Goal: Task Accomplishment & Management: Manage account settings

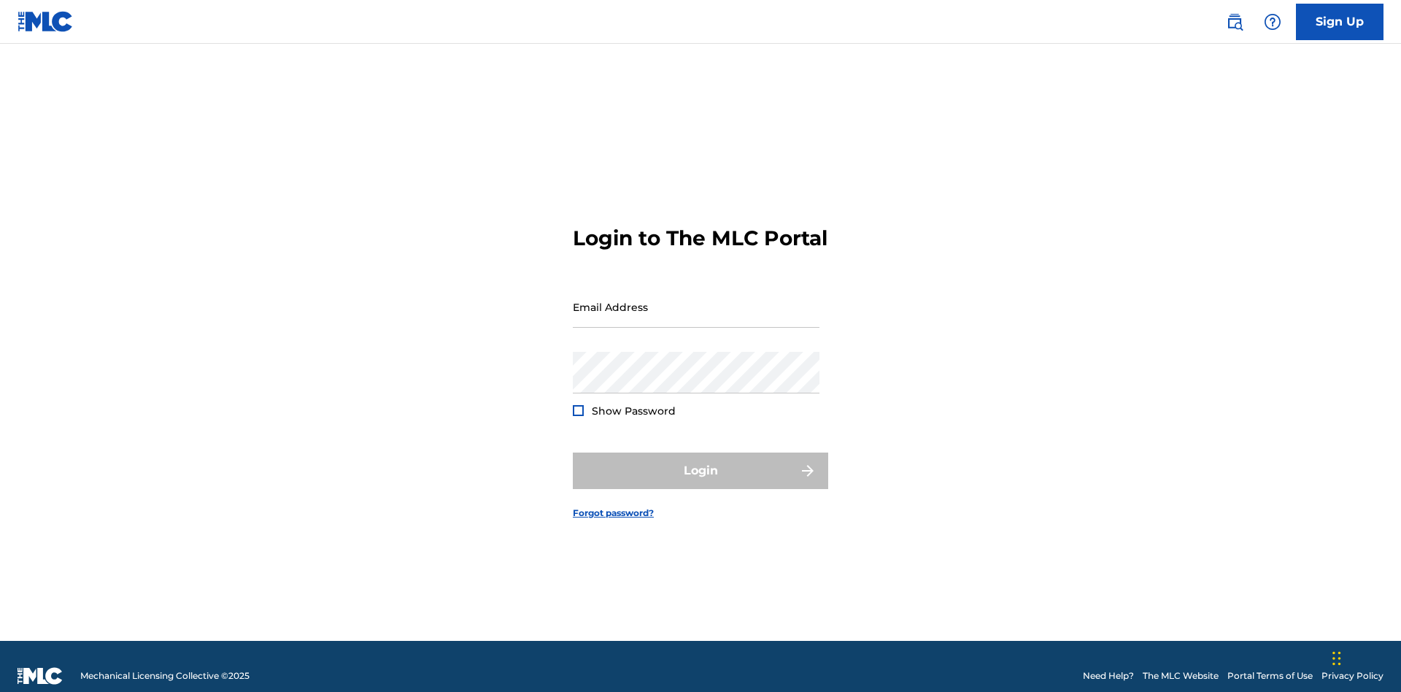
scroll to position [19, 0]
click at [696, 300] on input "Email Address" at bounding box center [696, 307] width 247 height 42
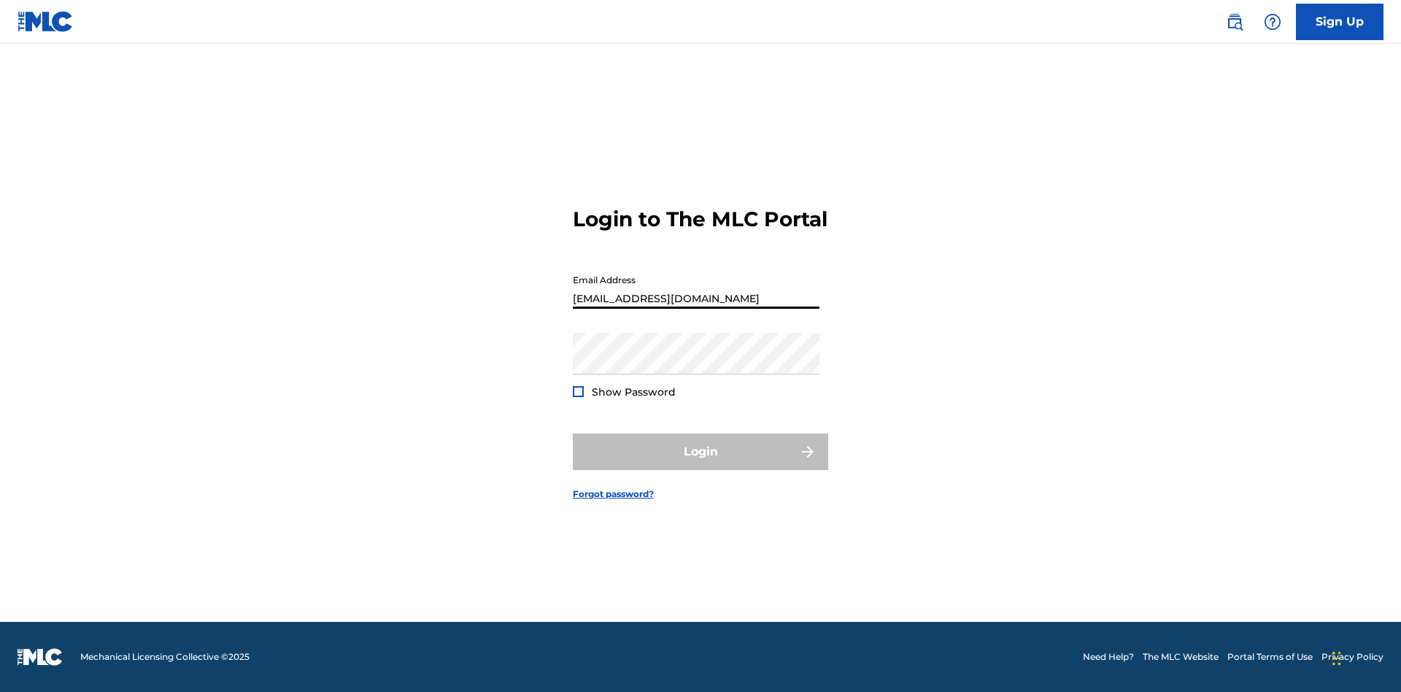
type input "Duke.McTesterson@gmail.com"
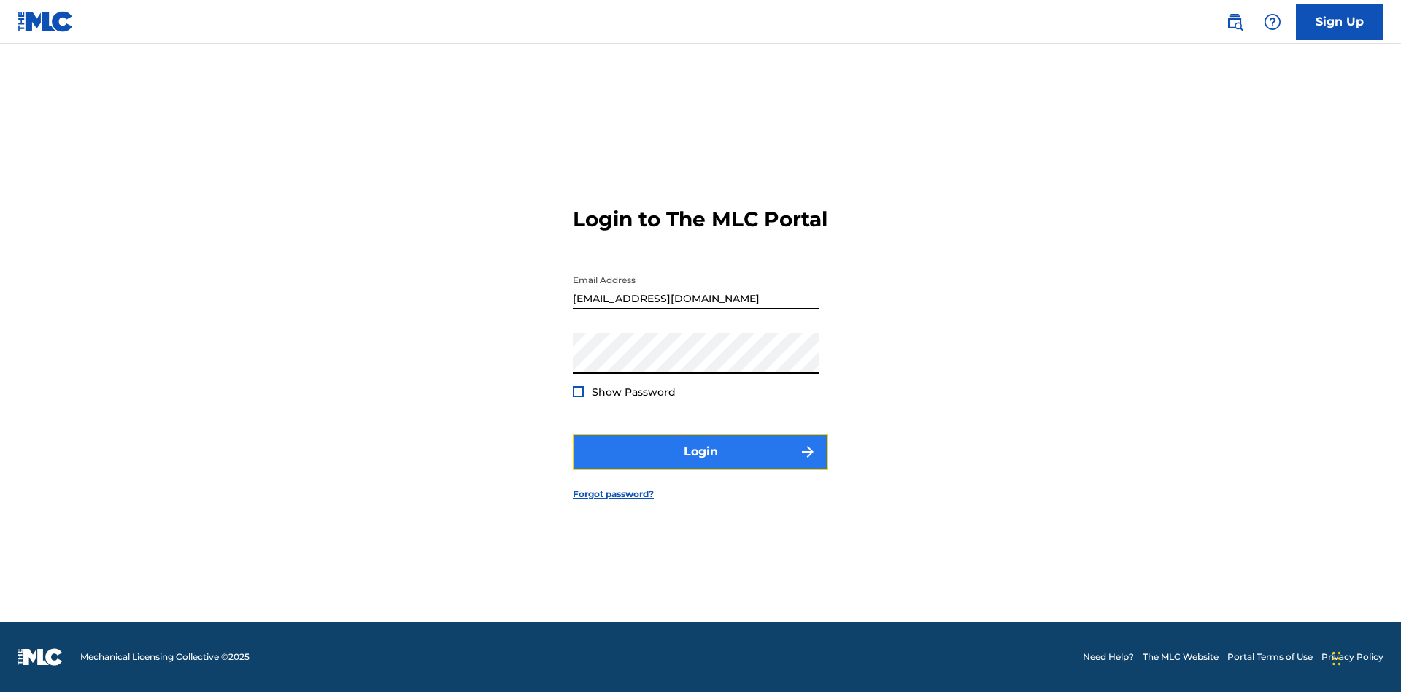
click at [701, 464] on button "Login" at bounding box center [700, 452] width 255 height 36
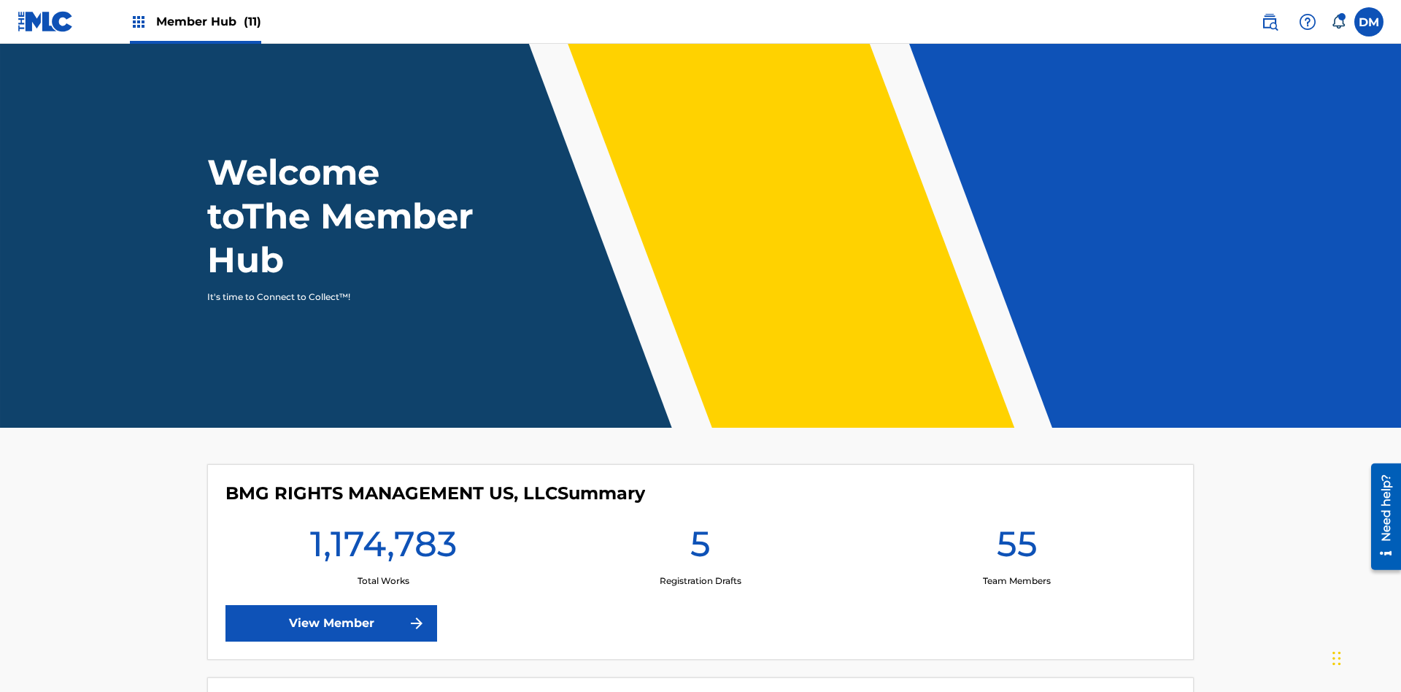
click at [208, 21] on span "Member Hub (11)" at bounding box center [208, 21] width 105 height 17
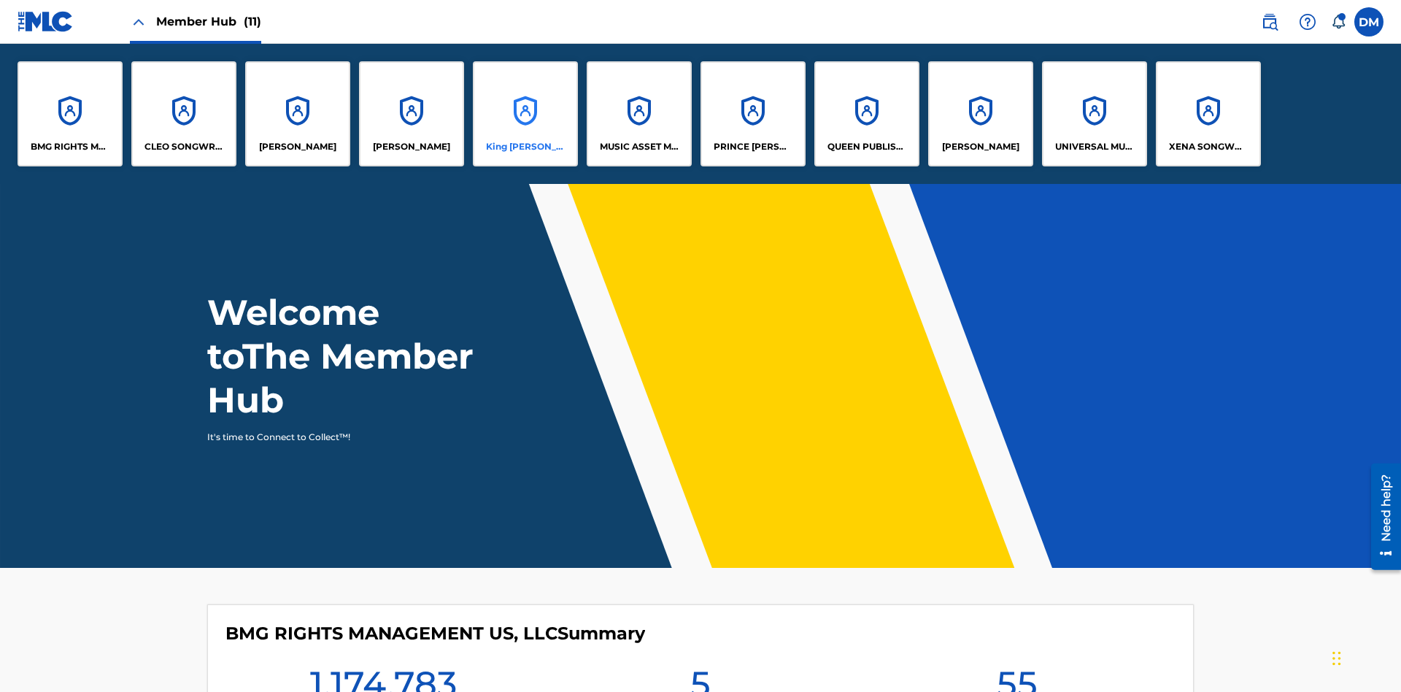
click at [525, 147] on p "King McTesterson" at bounding box center [526, 146] width 80 height 13
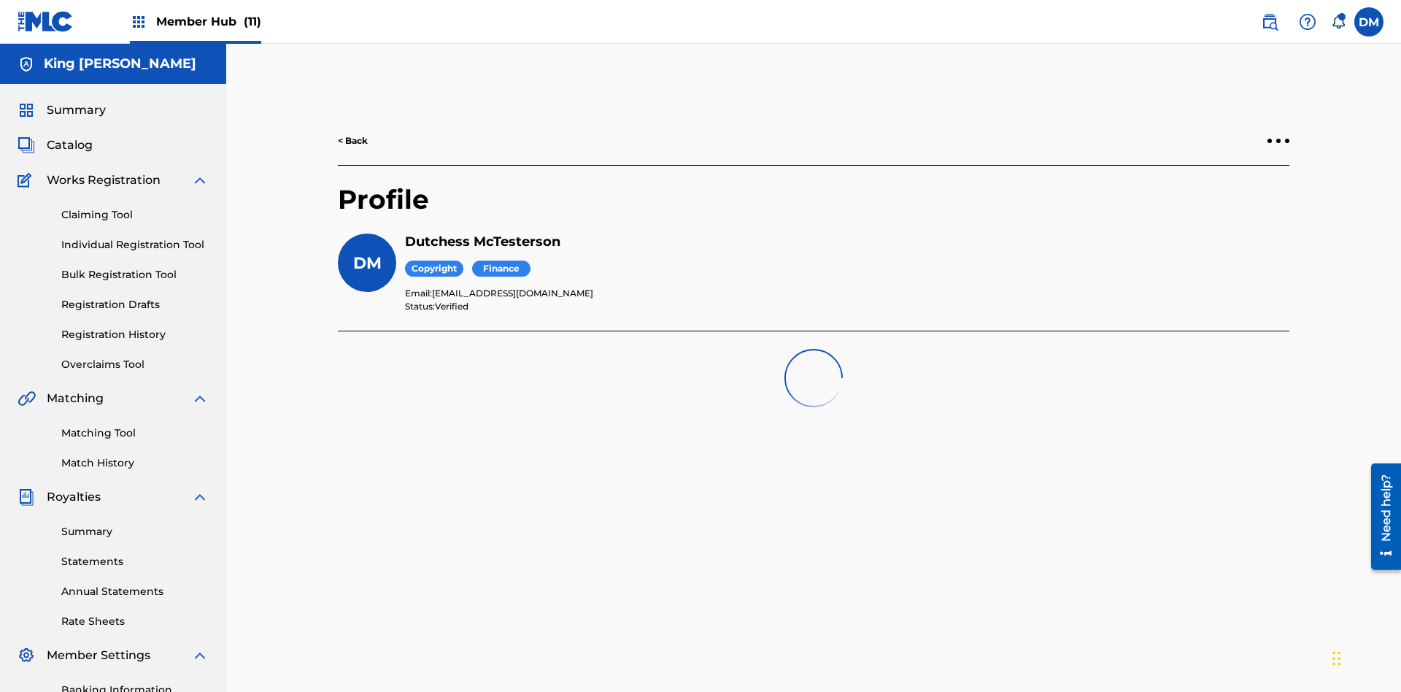
scroll to position [213, 0]
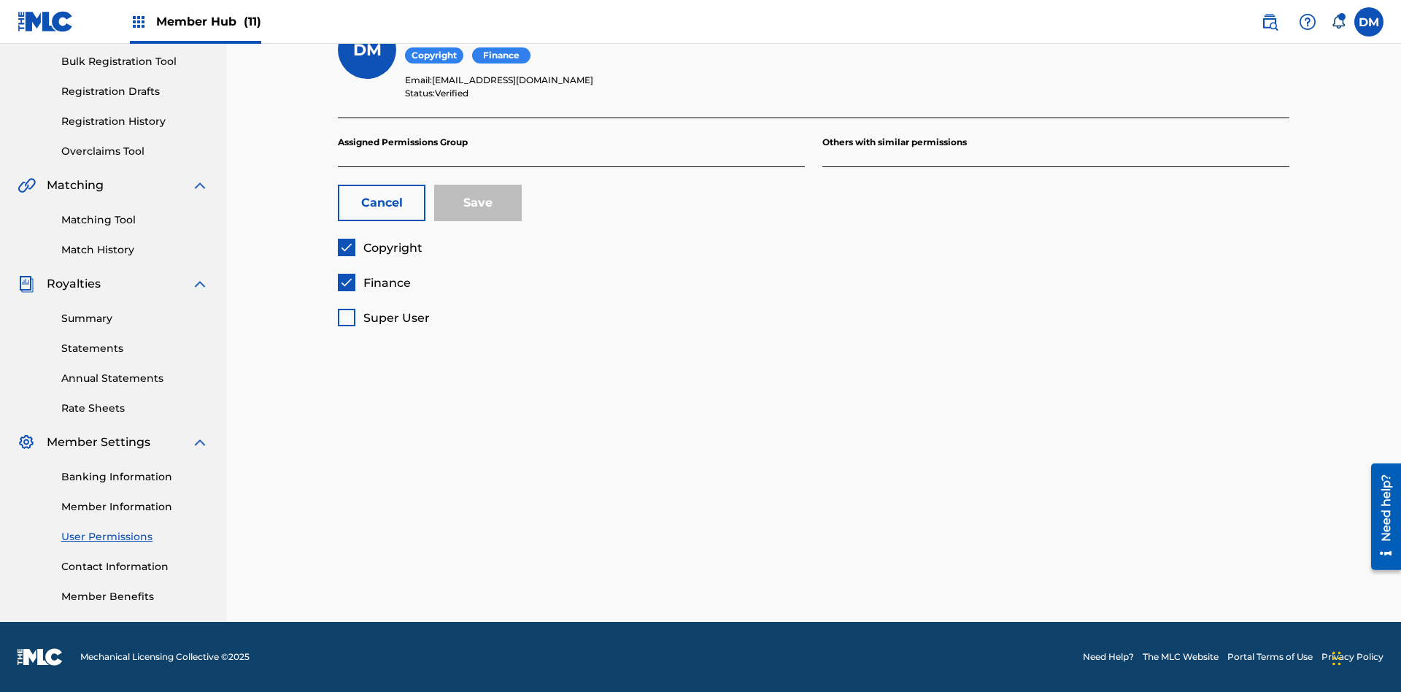
click at [380, 247] on span "Copyright" at bounding box center [392, 248] width 59 height 14
click at [374, 282] on span "Finance" at bounding box center [386, 283] width 47 height 14
click at [383, 318] on span "Super User" at bounding box center [396, 318] width 66 height 14
click at [478, 203] on button "Save" at bounding box center [478, 203] width 88 height 36
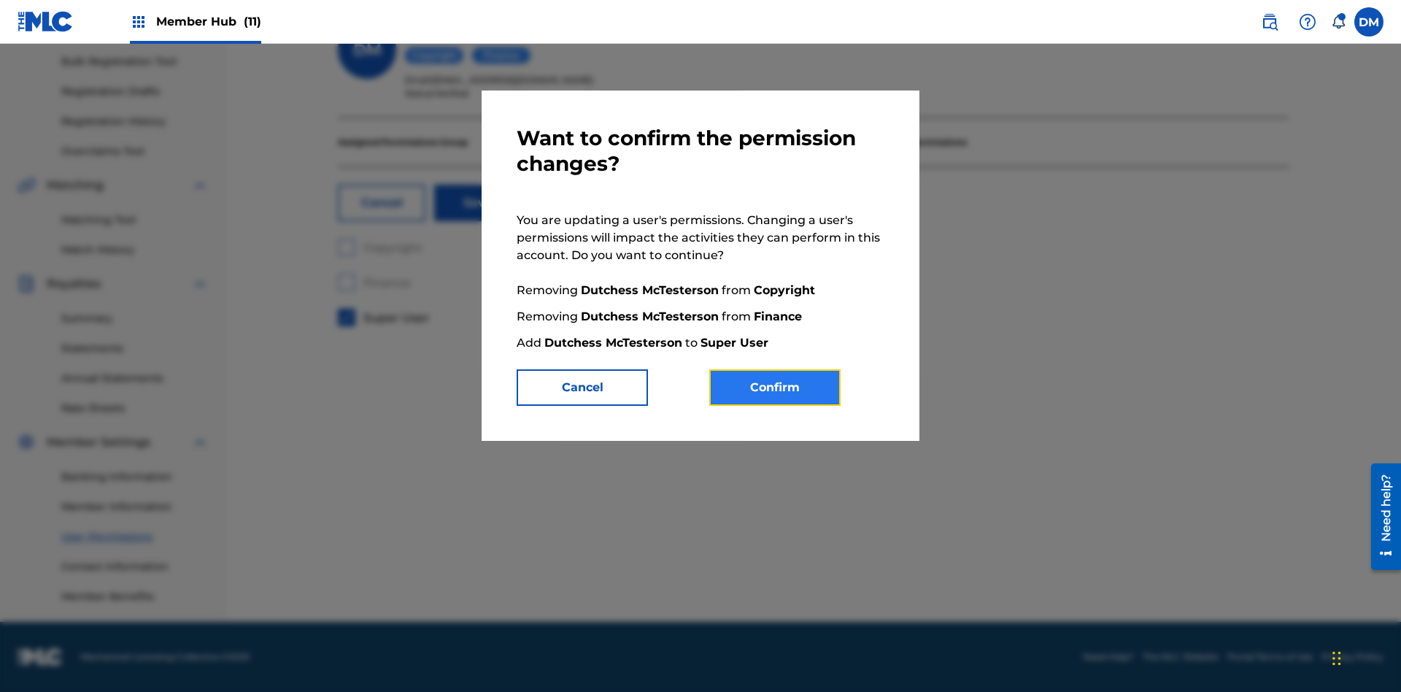
click at [775, 388] on button "Confirm" at bounding box center [774, 387] width 131 height 36
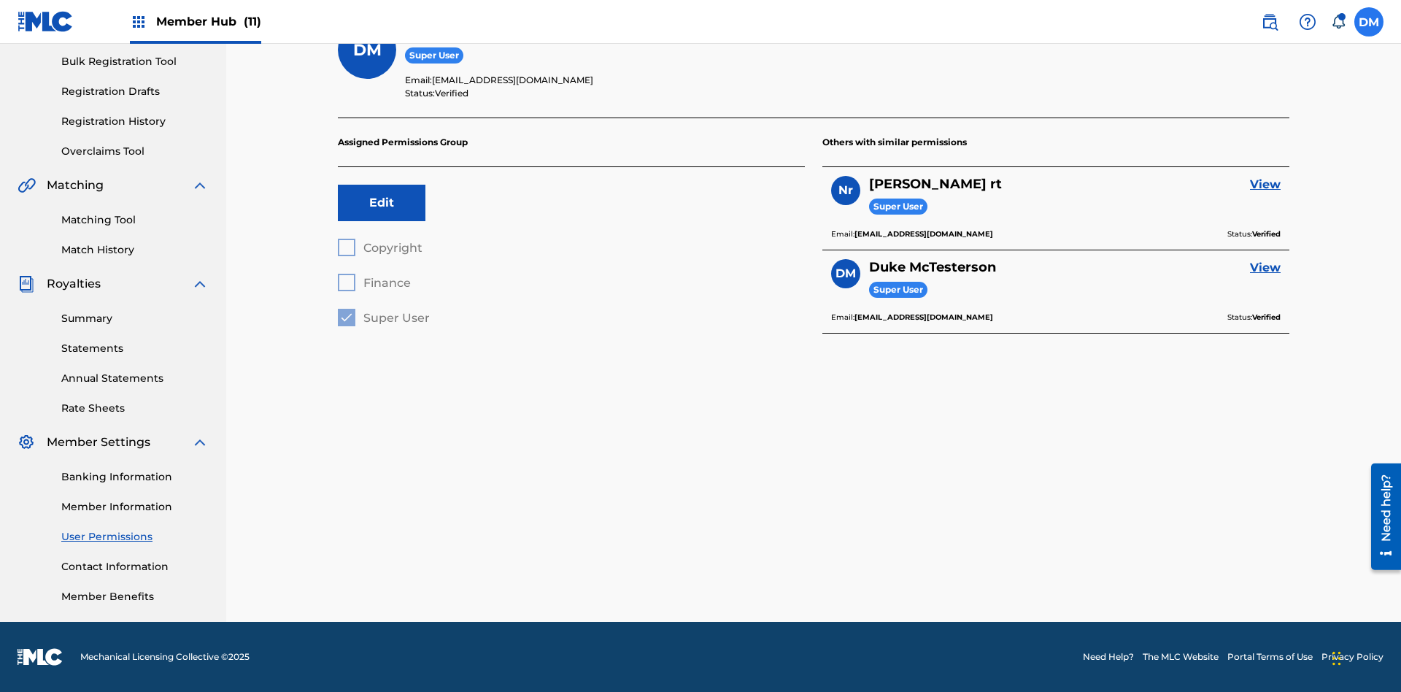
click at [1369, 21] on label at bounding box center [1369, 21] width 29 height 29
click at [1369, 22] on input "DM Duke McTesterson duke.mctesterson@gmail.com Notification Preferences Profile…" at bounding box center [1369, 22] width 0 height 0
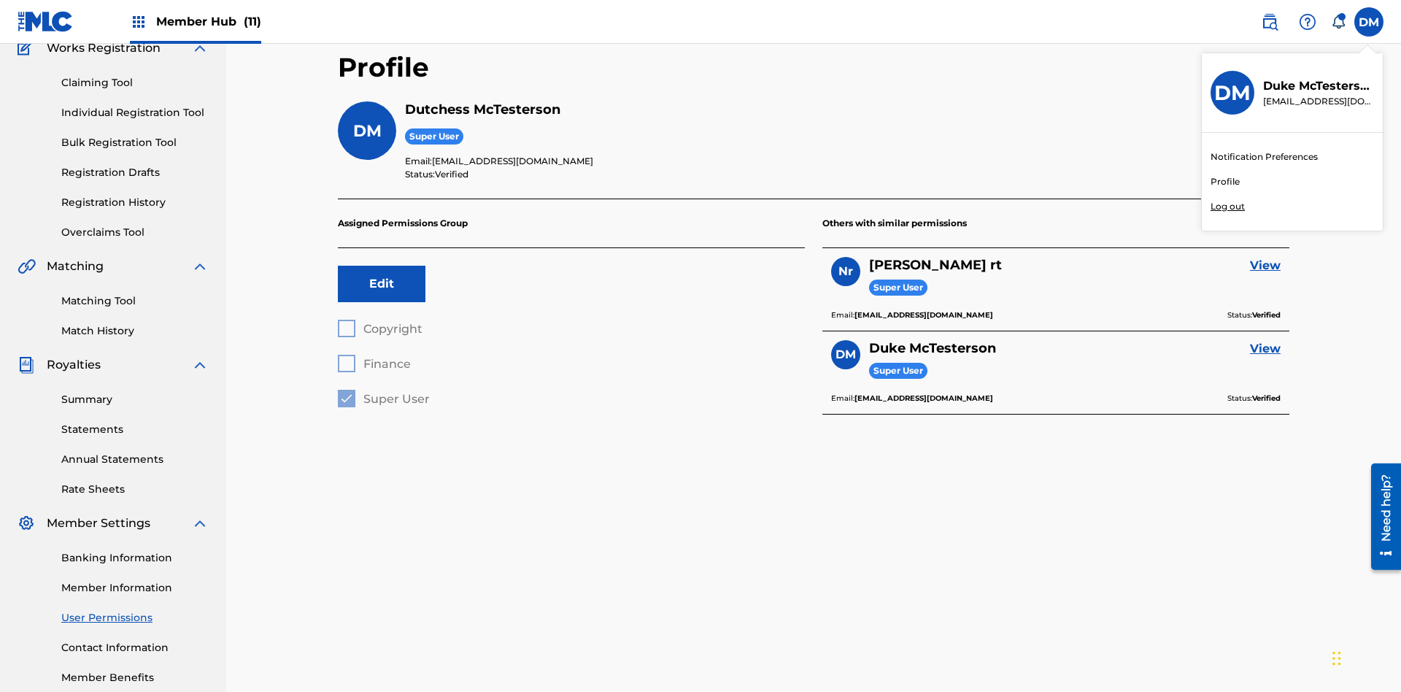
click at [1228, 207] on p "Log out" at bounding box center [1228, 206] width 34 height 13
click at [1369, 22] on input "DM Duke McTesterson duke.mctesterson@gmail.com Notification Preferences Profile…" at bounding box center [1369, 22] width 0 height 0
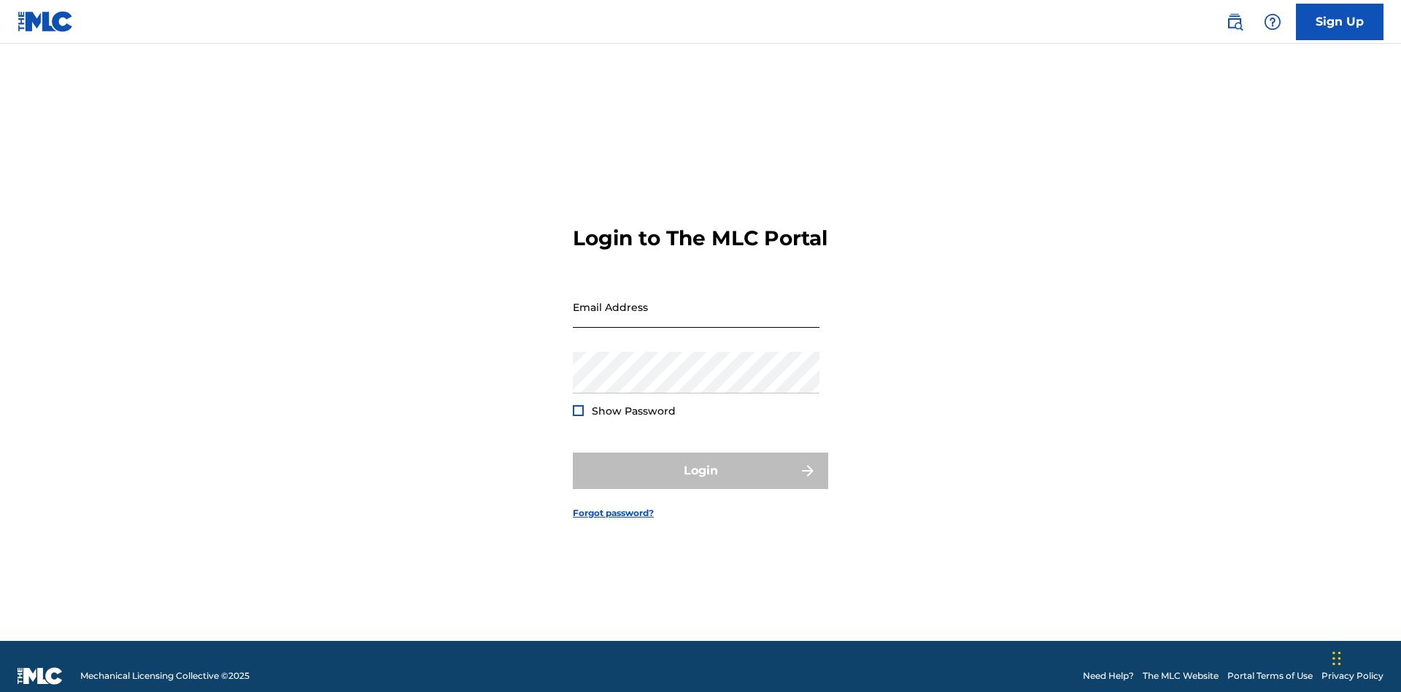
click at [696, 300] on input "Email Address" at bounding box center [696, 307] width 247 height 42
type input "[EMAIL_ADDRESS][DOMAIN_NAME]"
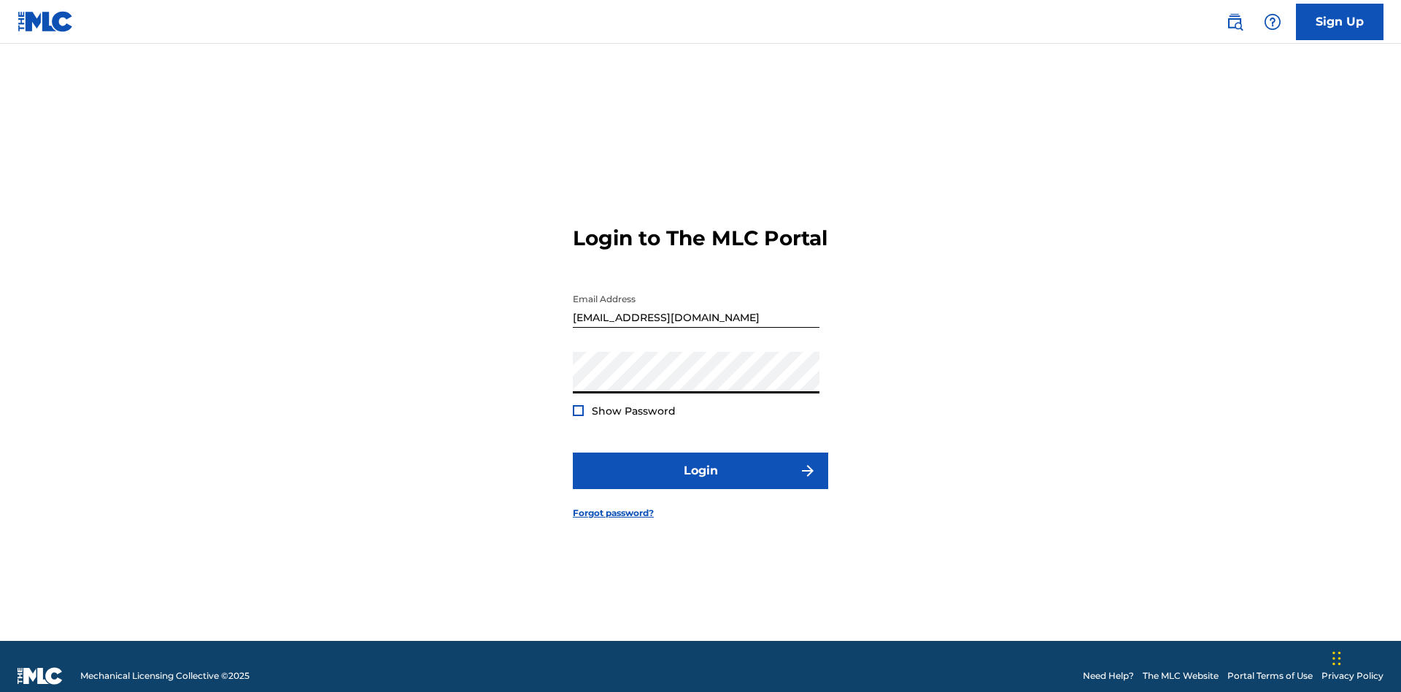
scroll to position [19, 0]
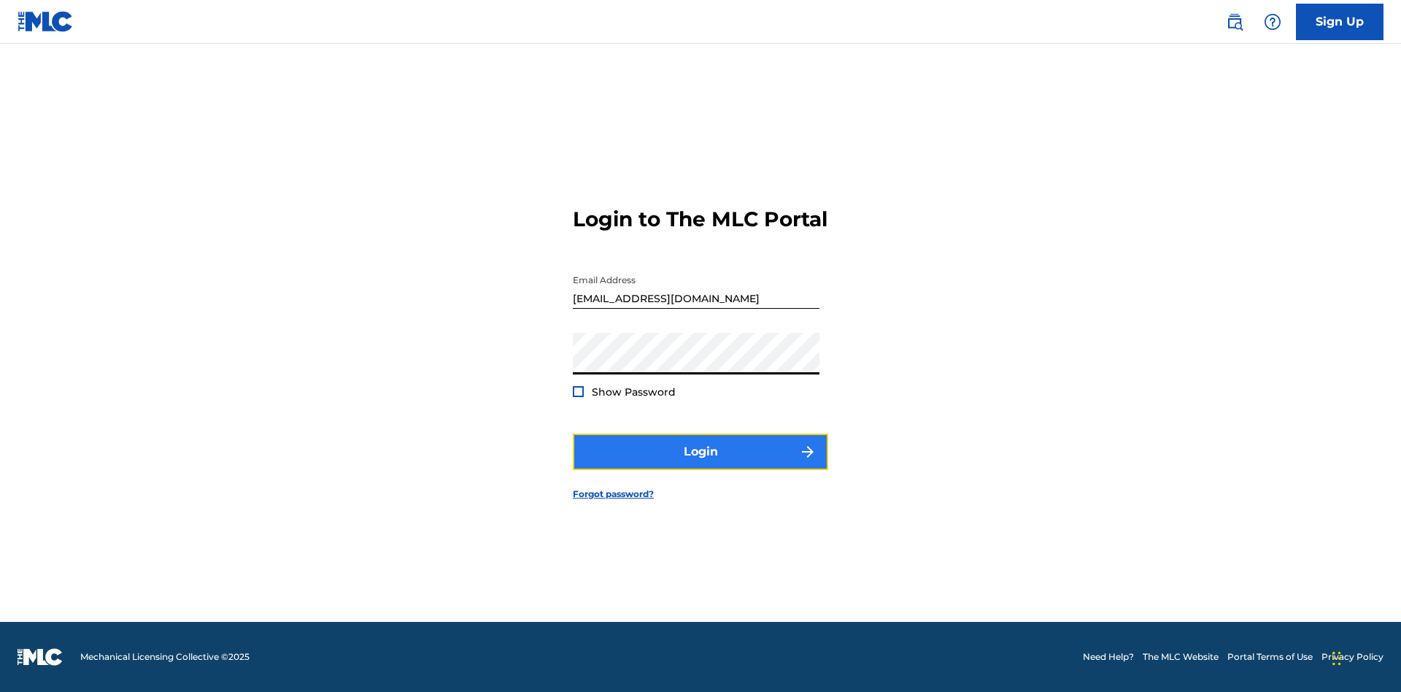
click at [701, 464] on button "Login" at bounding box center [700, 452] width 255 height 36
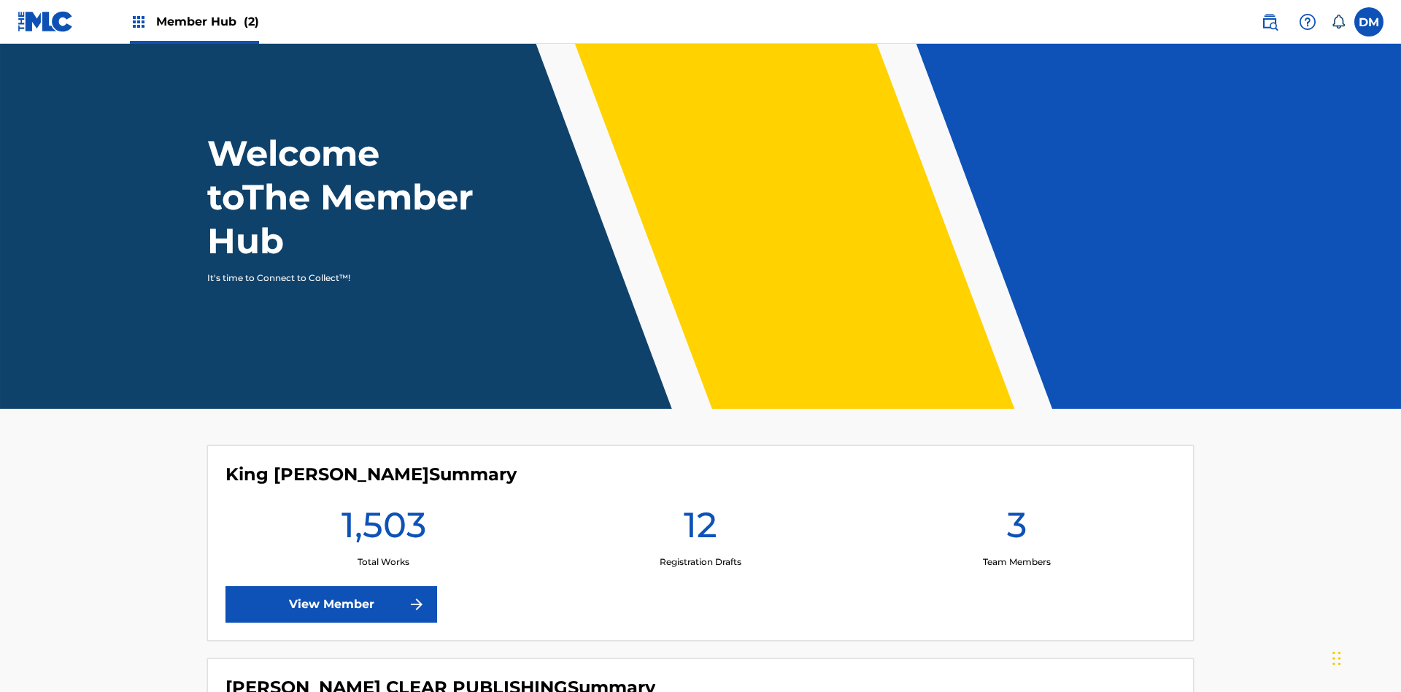
click at [207, 21] on span "Member Hub (2)" at bounding box center [207, 21] width 103 height 17
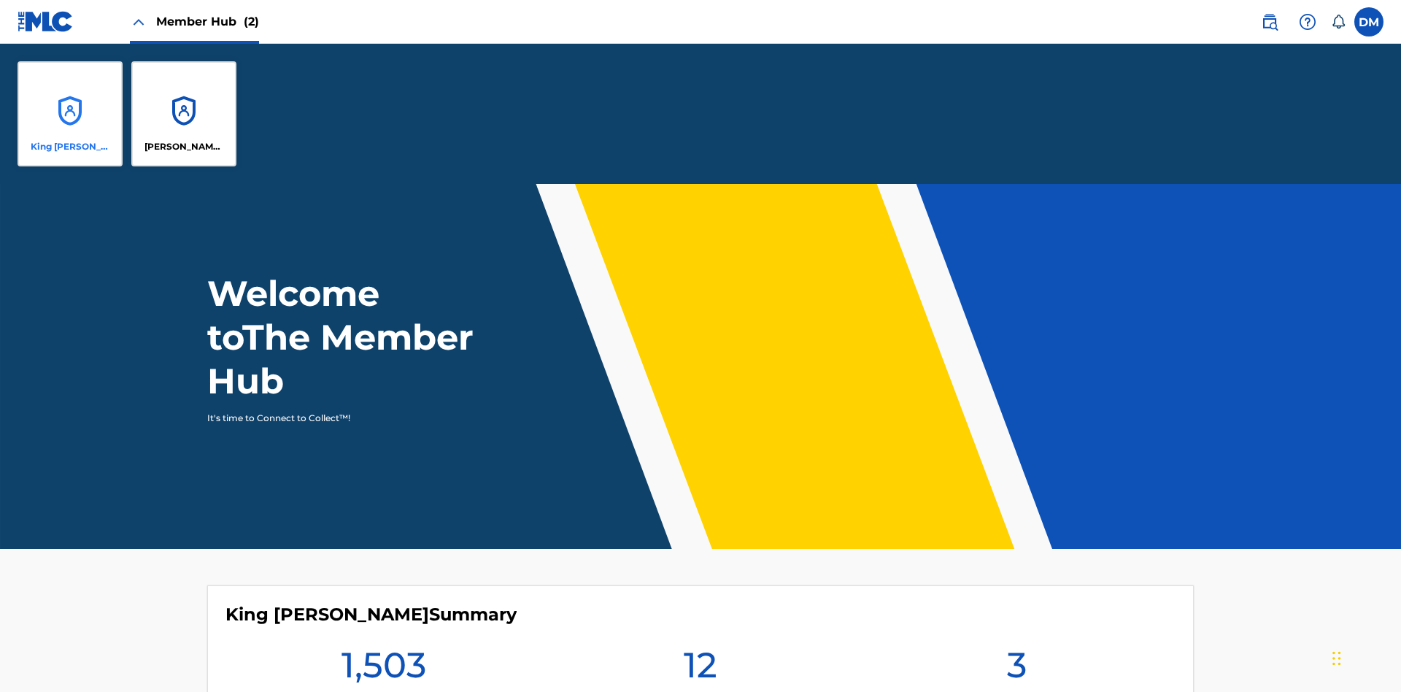
click at [70, 147] on p "King [PERSON_NAME]" at bounding box center [71, 146] width 80 height 13
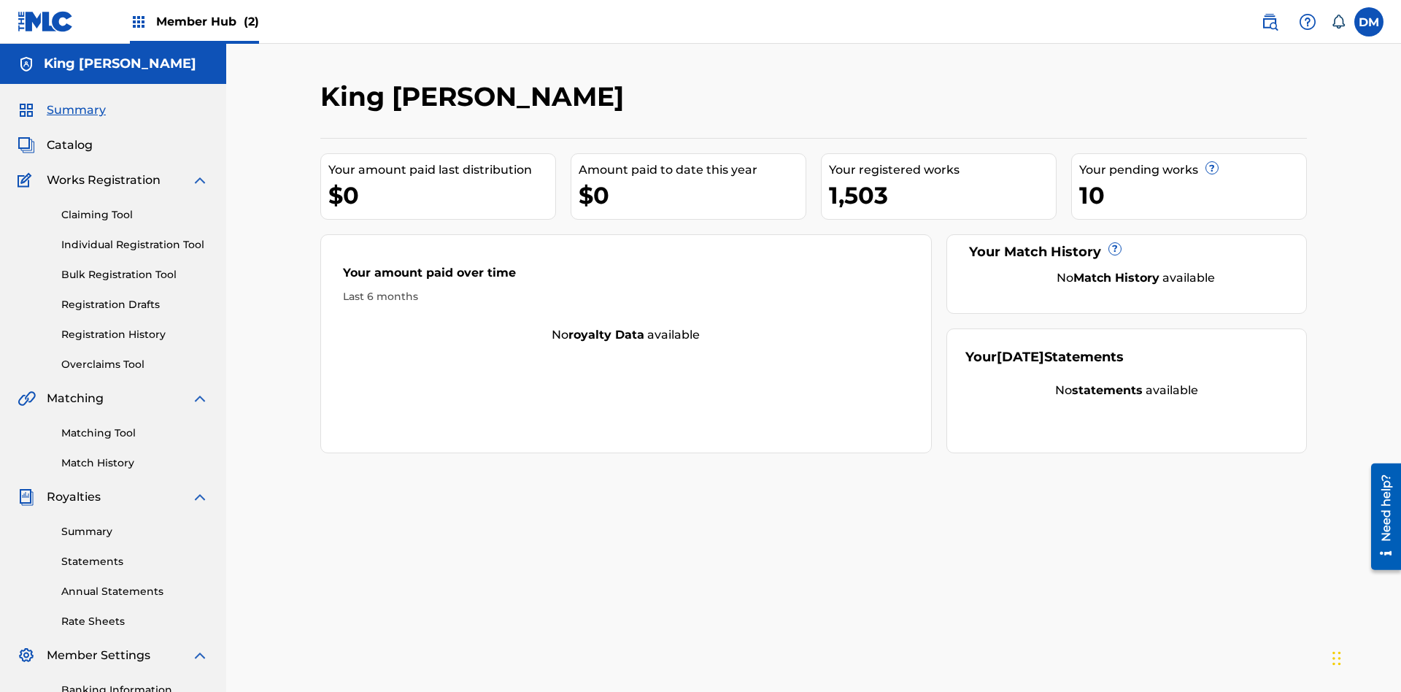
click at [75, 101] on span "Summary" at bounding box center [76, 110] width 59 height 18
click at [135, 426] on link "Matching Tool" at bounding box center [134, 433] width 147 height 15
click at [135, 455] on link "Match History" at bounding box center [134, 462] width 147 height 15
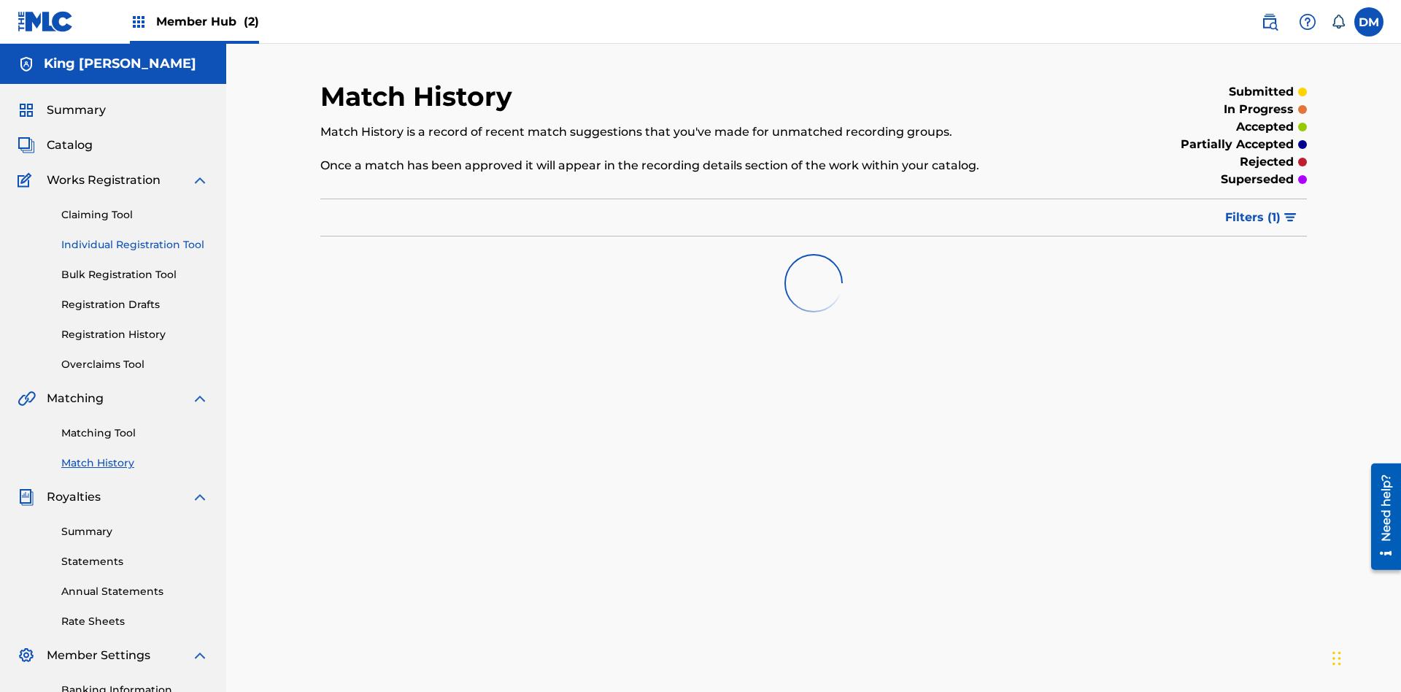
click at [135, 357] on link "Overclaims Tool" at bounding box center [134, 364] width 147 height 15
click at [69, 136] on span "Catalog" at bounding box center [70, 145] width 46 height 18
click at [135, 207] on link "Claiming Tool" at bounding box center [134, 214] width 147 height 15
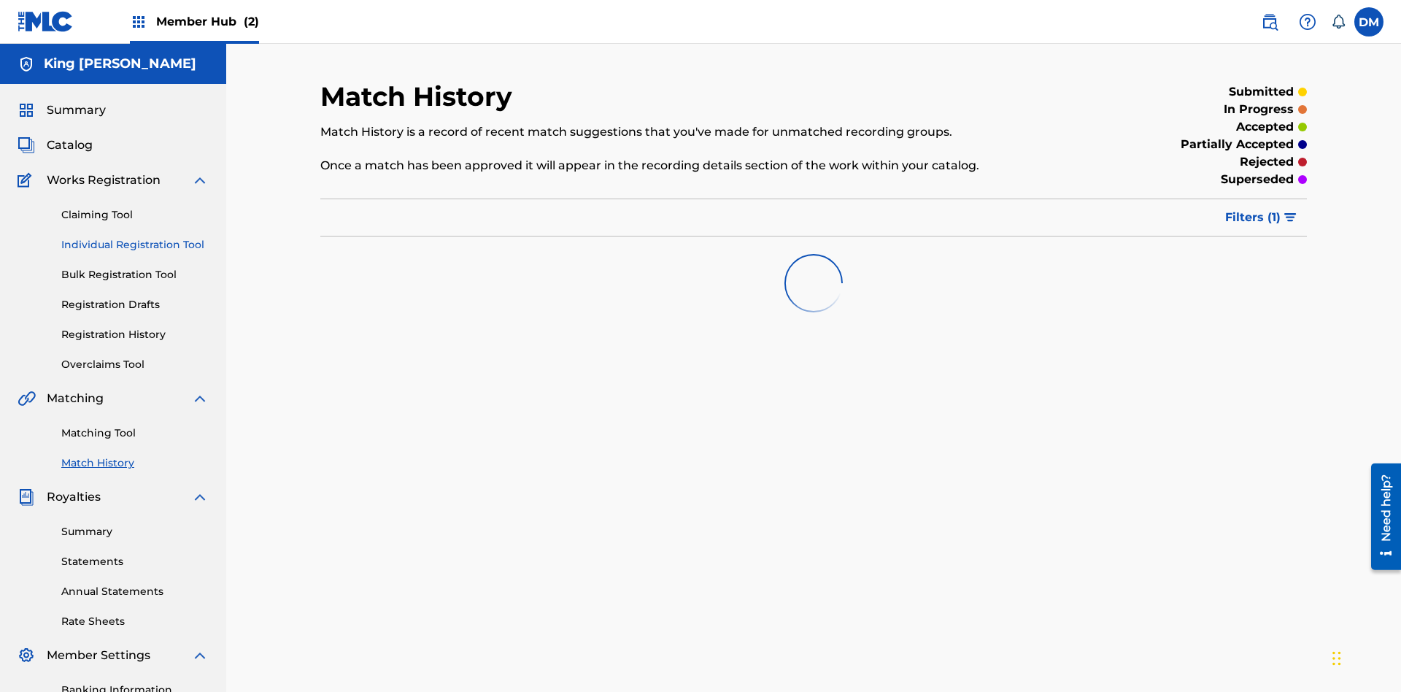
click at [135, 237] on link "Individual Registration Tool" at bounding box center [134, 244] width 147 height 15
click at [135, 267] on link "Bulk Registration Tool" at bounding box center [134, 274] width 147 height 15
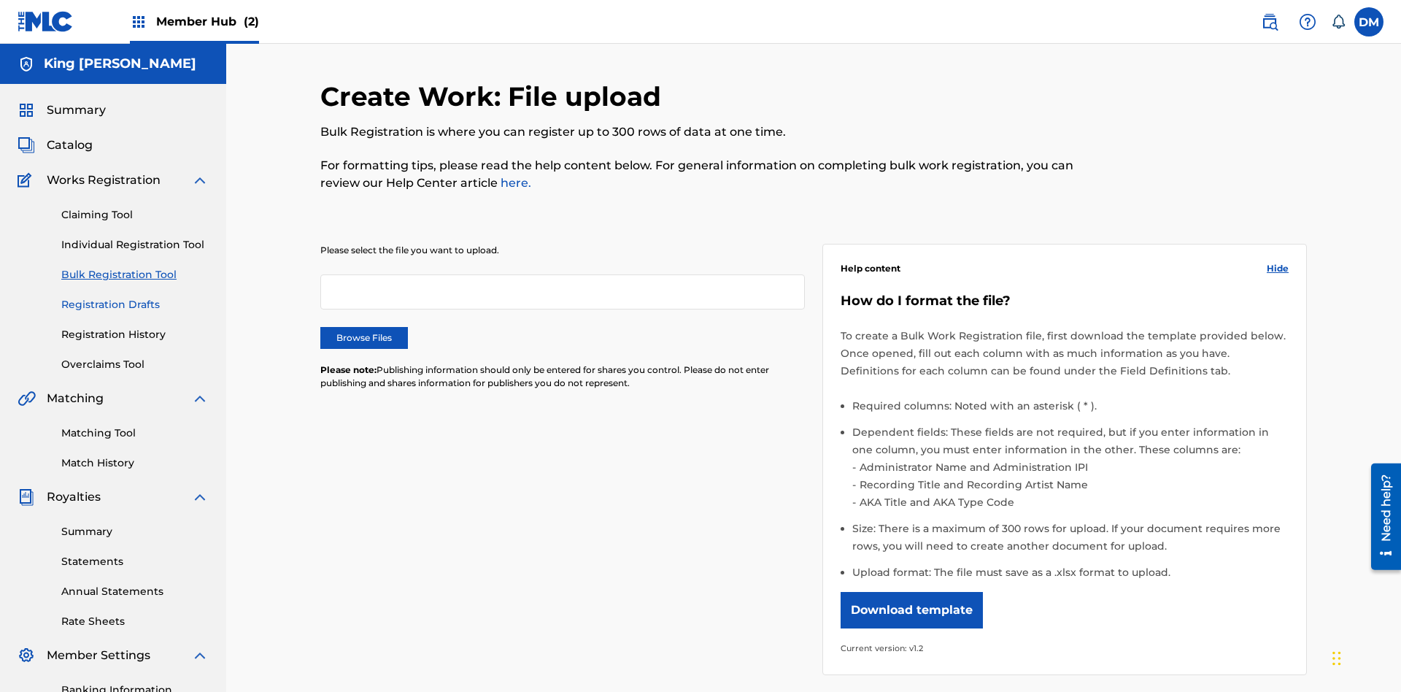
click at [74, 297] on link "Registration Drafts" at bounding box center [134, 304] width 147 height 15
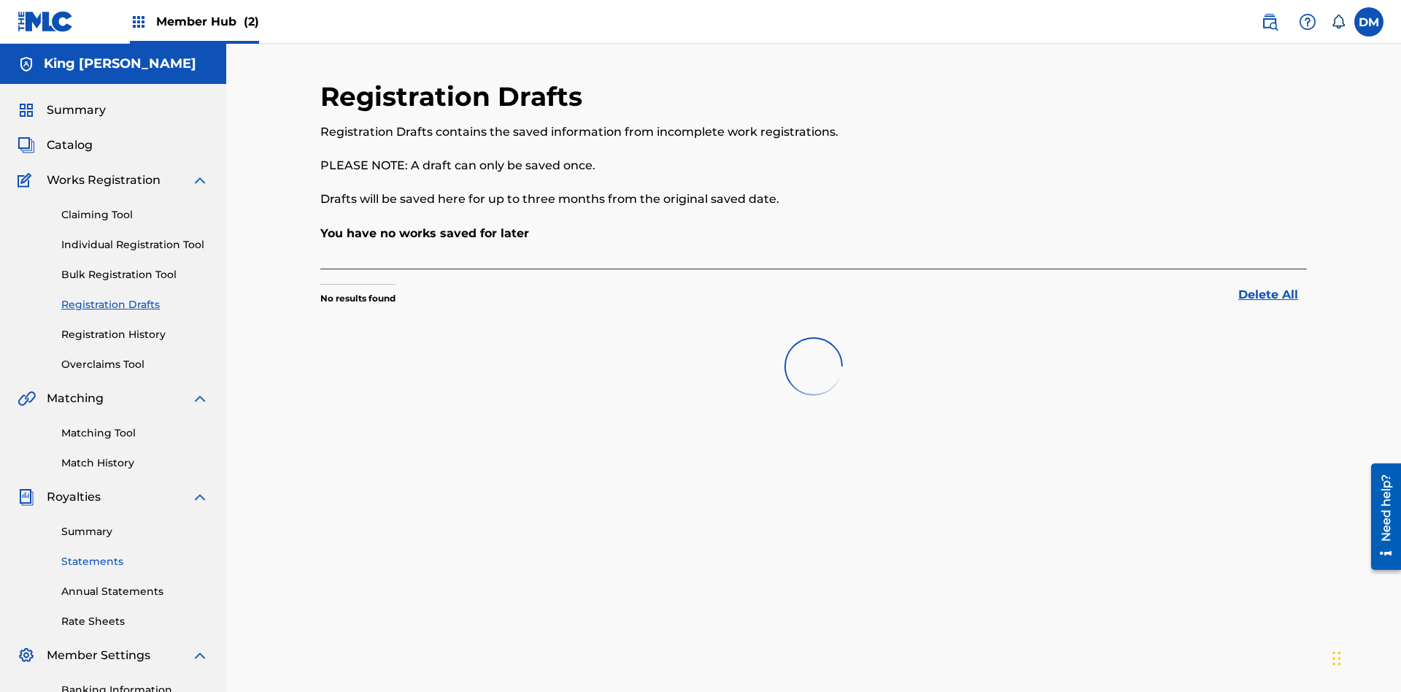
click at [135, 327] on link "Registration History" at bounding box center [134, 334] width 147 height 15
click at [135, 524] on link "Summary" at bounding box center [134, 531] width 147 height 15
click at [135, 554] on link "Statements" at bounding box center [134, 561] width 147 height 15
click at [135, 584] on link "Annual Statements" at bounding box center [134, 591] width 147 height 15
click at [135, 614] on link "Rate Sheets" at bounding box center [134, 621] width 147 height 15
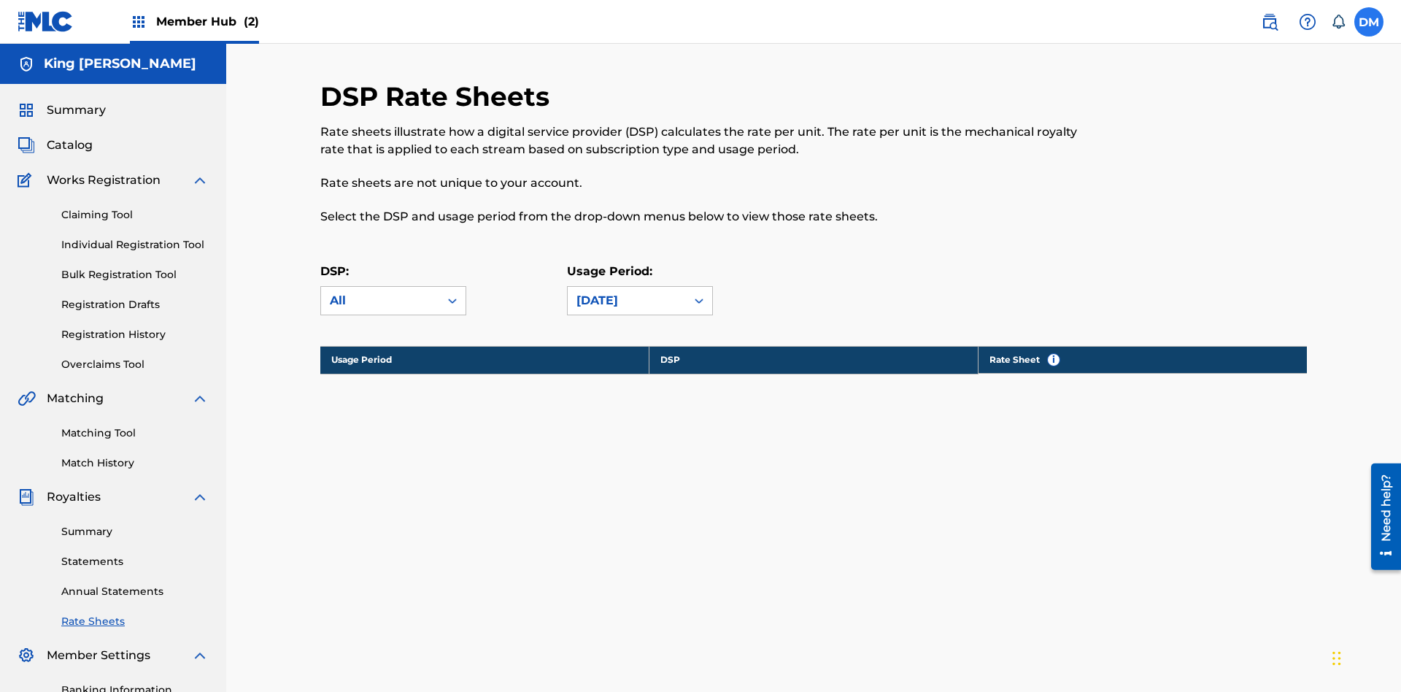
click at [135, 682] on link "Banking Information" at bounding box center [134, 689] width 147 height 15
click at [1369, 21] on label at bounding box center [1369, 21] width 29 height 29
click at [1369, 22] on input "[PERSON_NAME] [PERSON_NAME] [EMAIL_ADDRESS][DOMAIN_NAME] Notification Preferenc…" at bounding box center [1369, 22] width 0 height 0
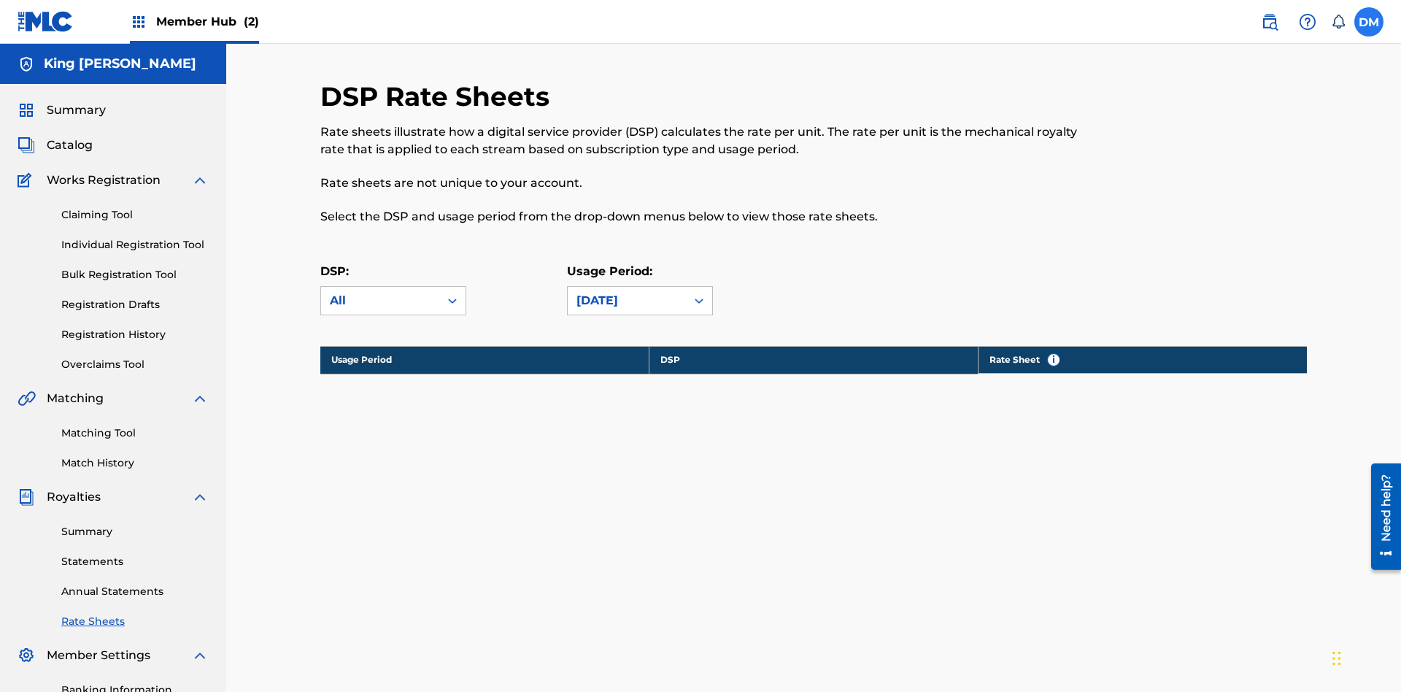
click at [0, 0] on p "Log out" at bounding box center [0, 0] width 0 height 0
click at [1369, 22] on input "[PERSON_NAME] [PERSON_NAME] [EMAIL_ADDRESS][DOMAIN_NAME] Notification Preferenc…" at bounding box center [1369, 22] width 0 height 0
